Goal: Task Accomplishment & Management: Use online tool/utility

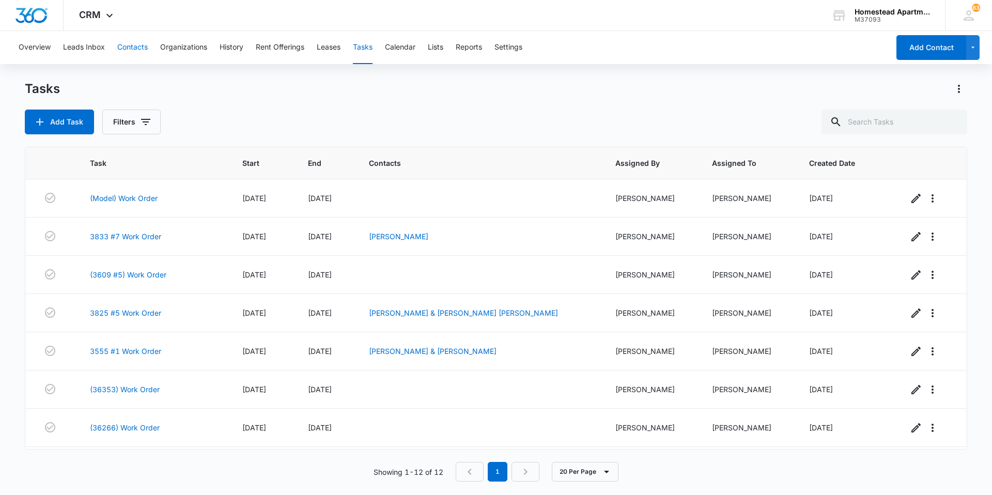
click at [128, 55] on button "Contacts" at bounding box center [132, 47] width 30 height 33
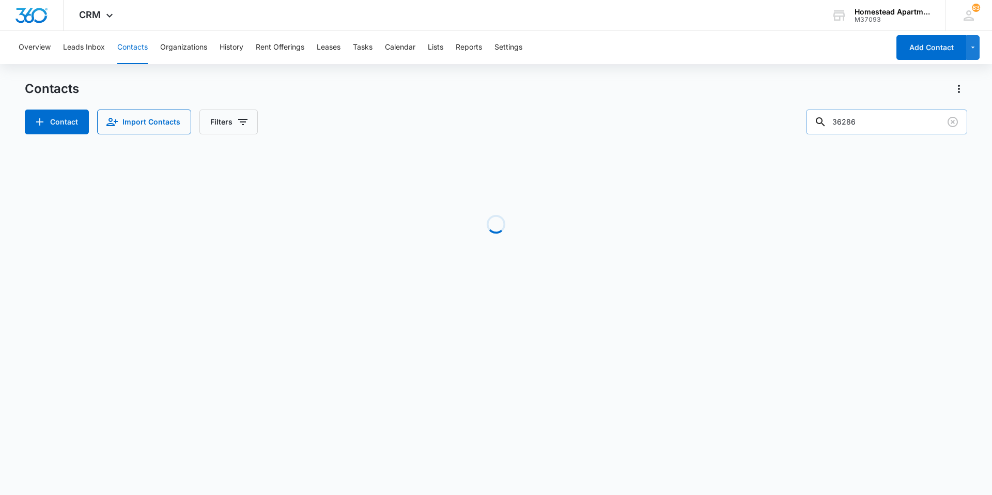
click at [847, 123] on input "36286" at bounding box center [886, 121] width 161 height 25
drag, startPoint x: 871, startPoint y: 124, endPoint x: 774, endPoint y: 124, distance: 96.6
click at [774, 124] on div "Contact Import Contacts Filters 36286" at bounding box center [496, 121] width 942 height 25
type input "36243"
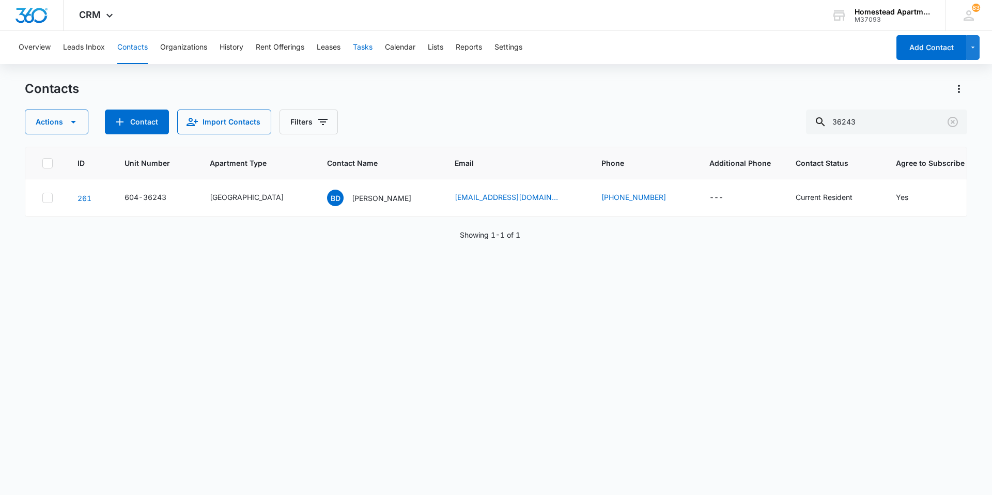
click at [364, 49] on button "Tasks" at bounding box center [363, 47] width 20 height 33
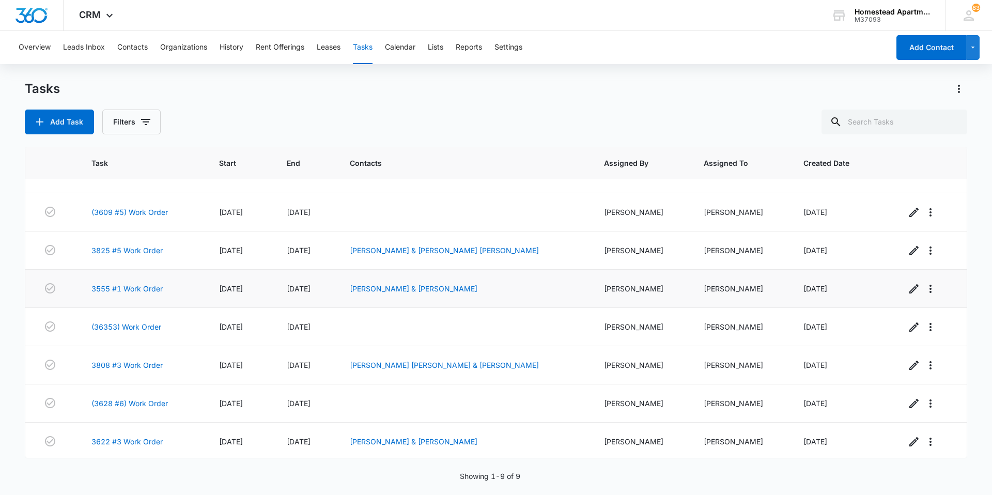
scroll to position [65, 0]
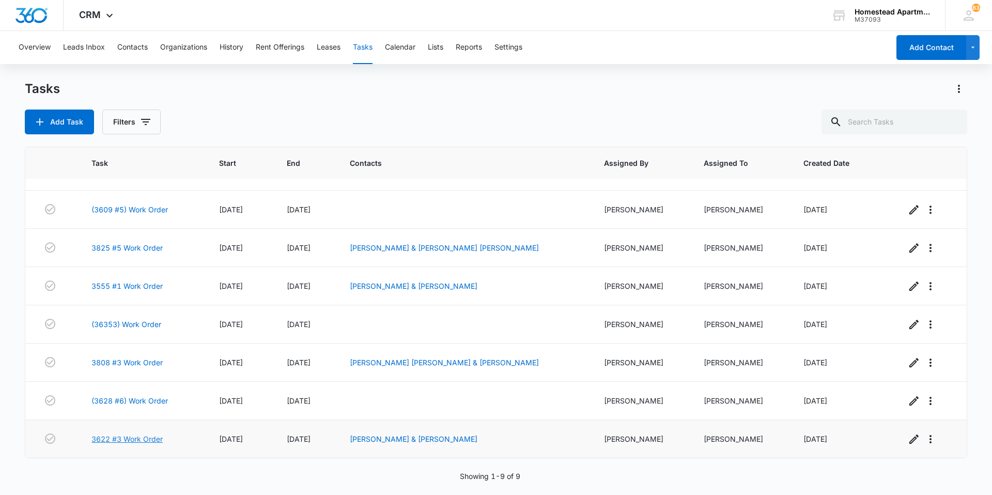
click at [121, 438] on link "3622 #3 Work Order" at bounding box center [126, 438] width 71 height 11
